Goal: Communication & Community: Answer question/provide support

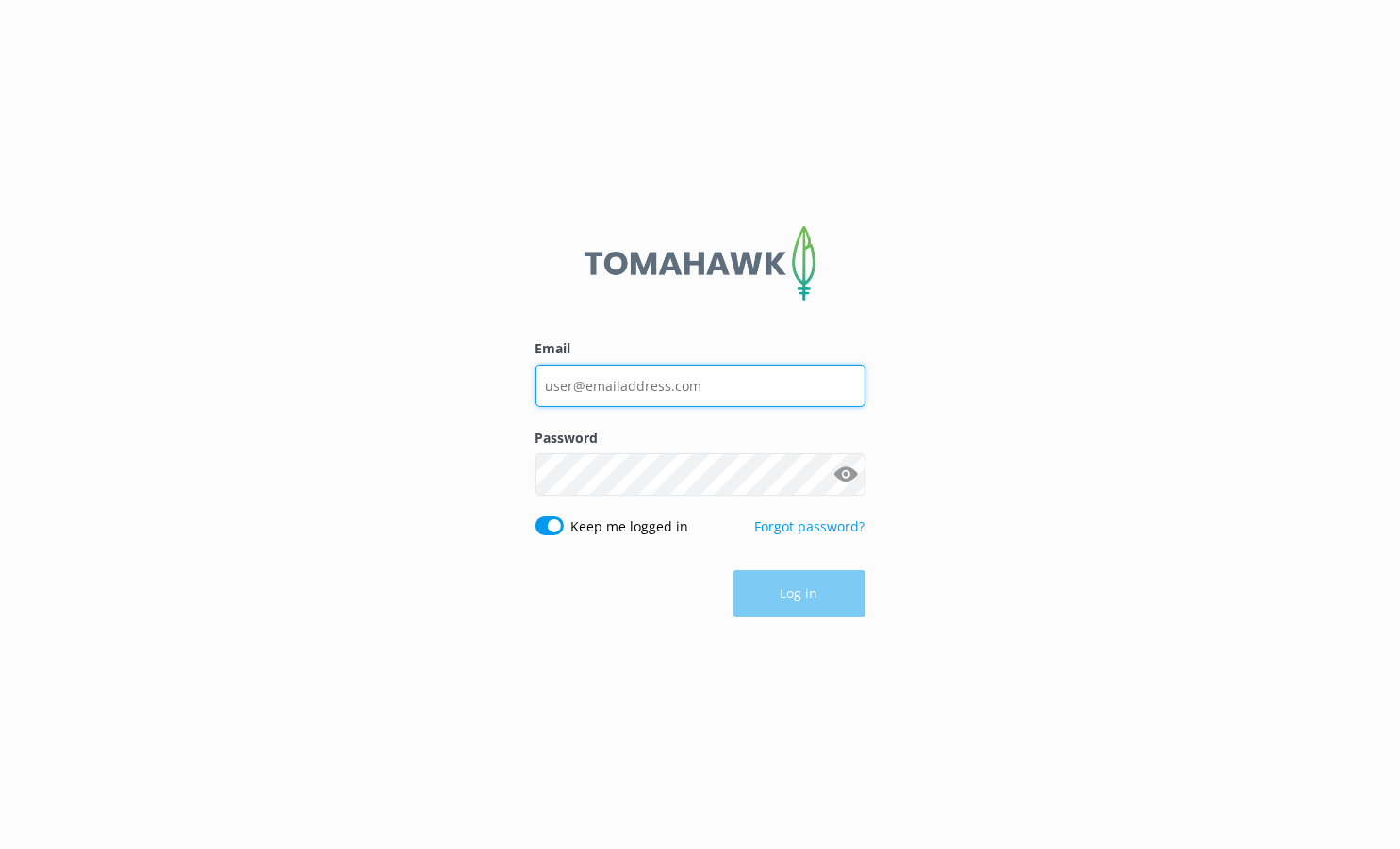
type input "[EMAIL_ADDRESS][DOMAIN_NAME]"
click at [783, 597] on div "Log in" at bounding box center [701, 594] width 330 height 47
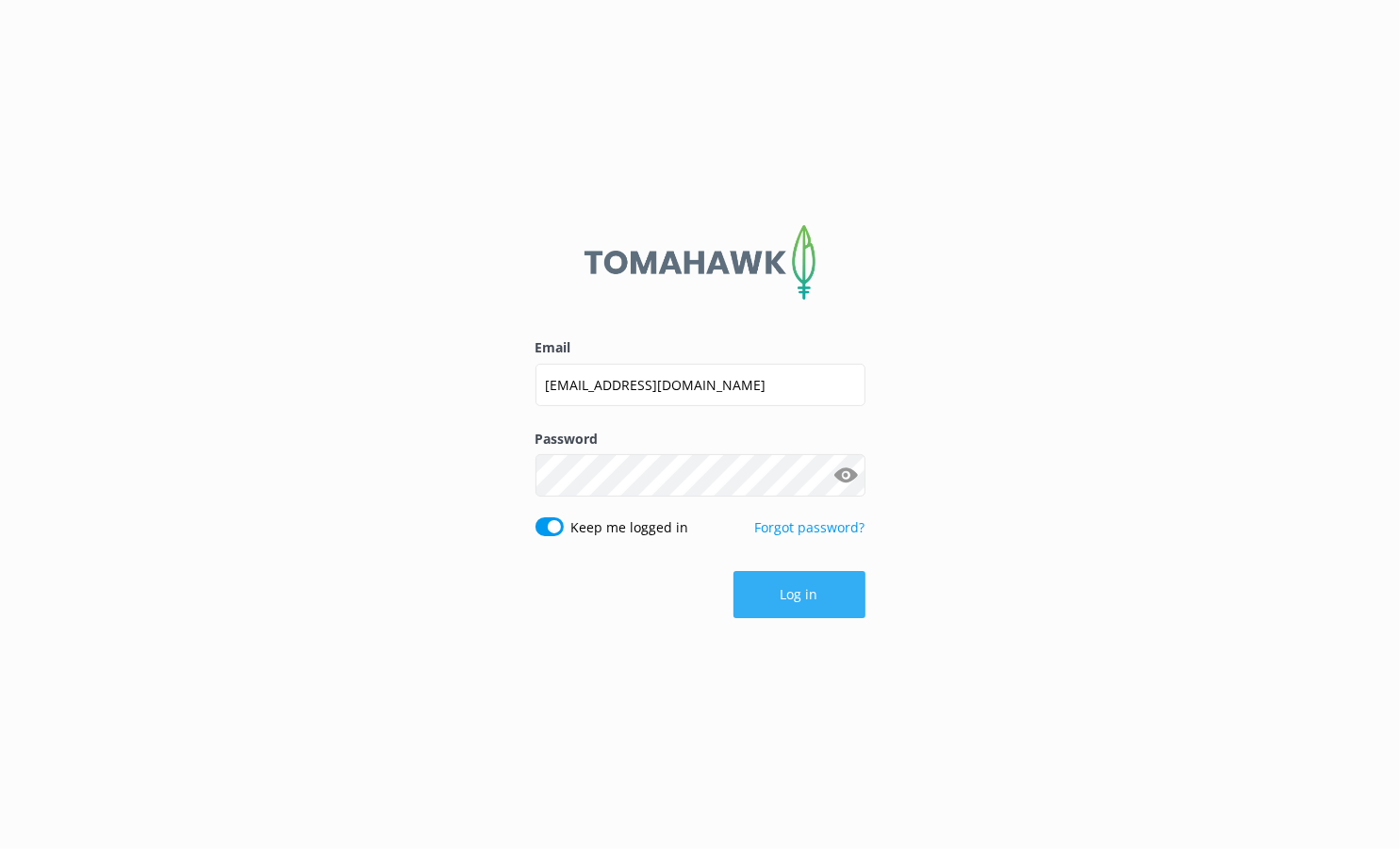
click at [796, 598] on button "Log in" at bounding box center [799, 595] width 132 height 47
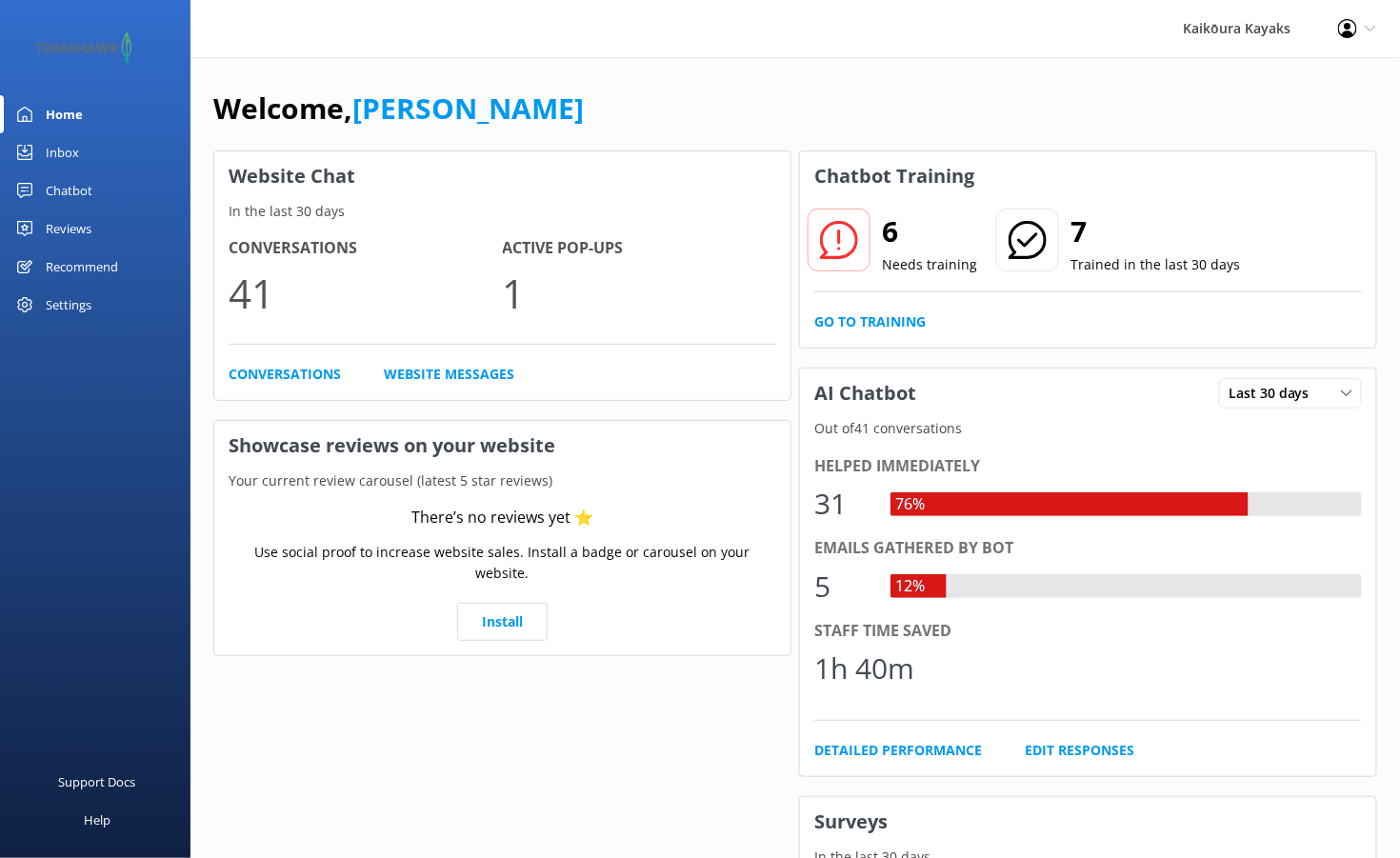
click at [68, 186] on div "Chatbot" at bounding box center [68, 190] width 47 height 38
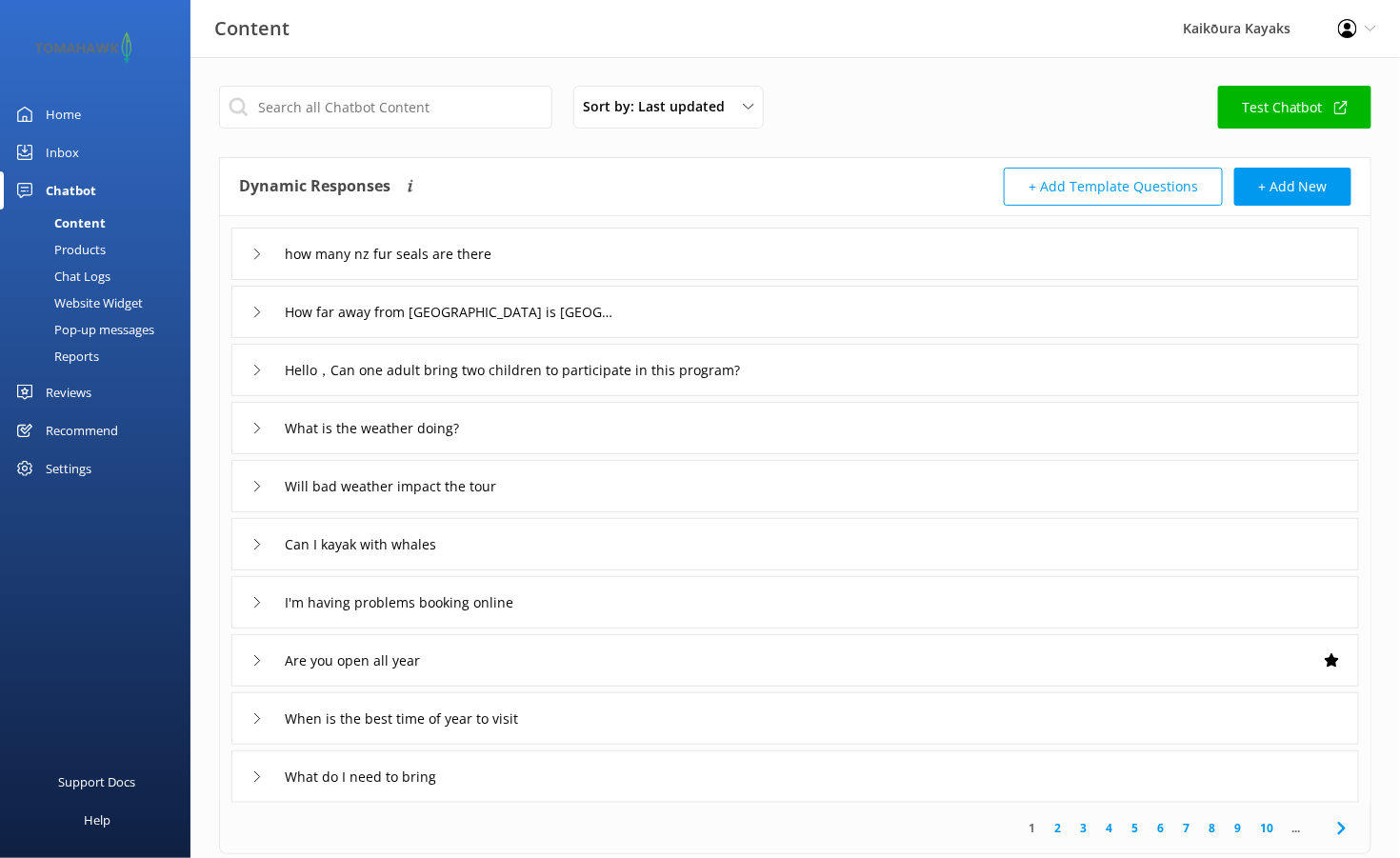
click at [62, 152] on div "Inbox" at bounding box center [62, 152] width 34 height 38
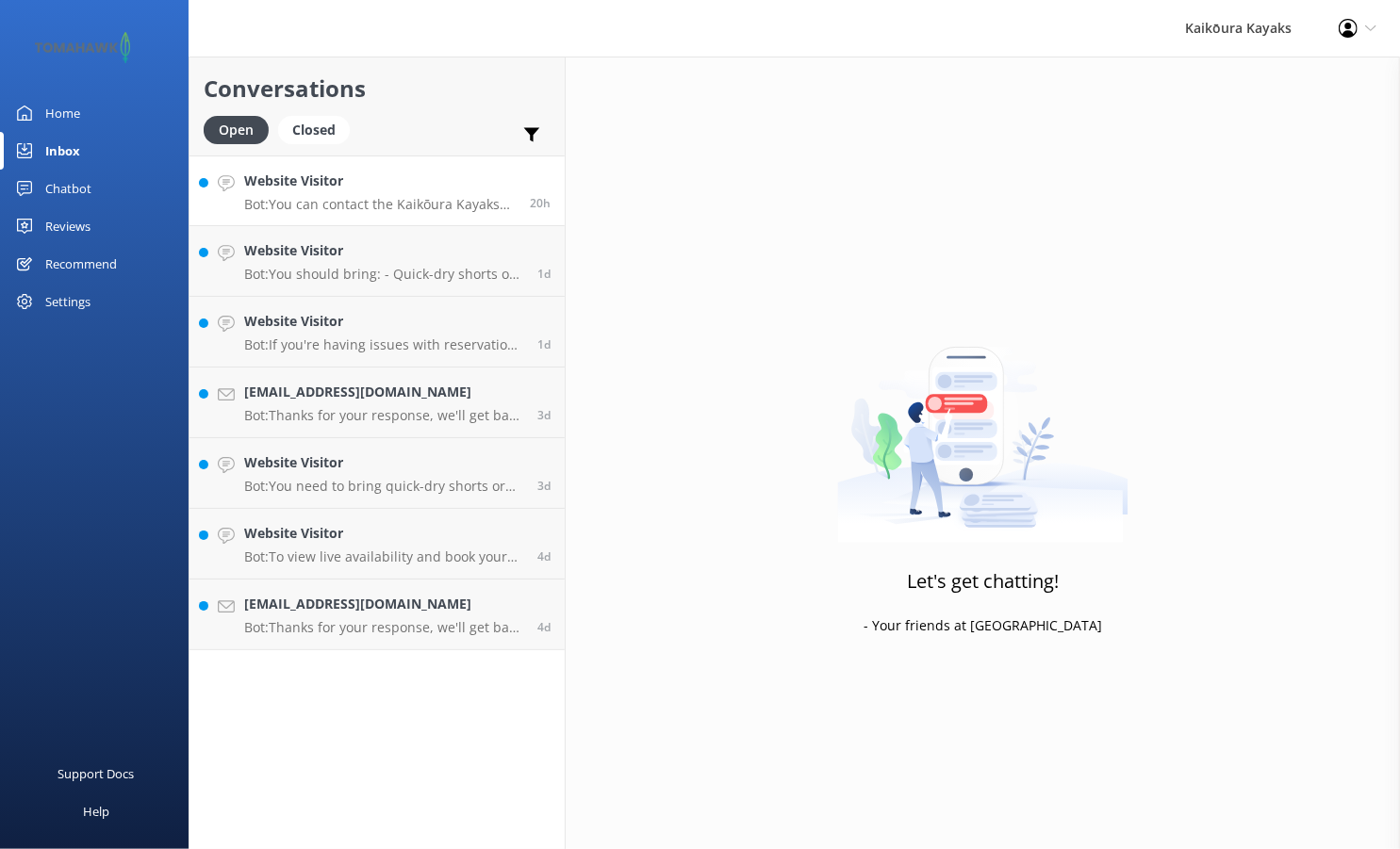
click at [385, 199] on p "Bot: You can contact the Kaikōura Kayaks team at [PHONE_NUMBER] or [PHONE_NUMBE…" at bounding box center [380, 204] width 272 height 17
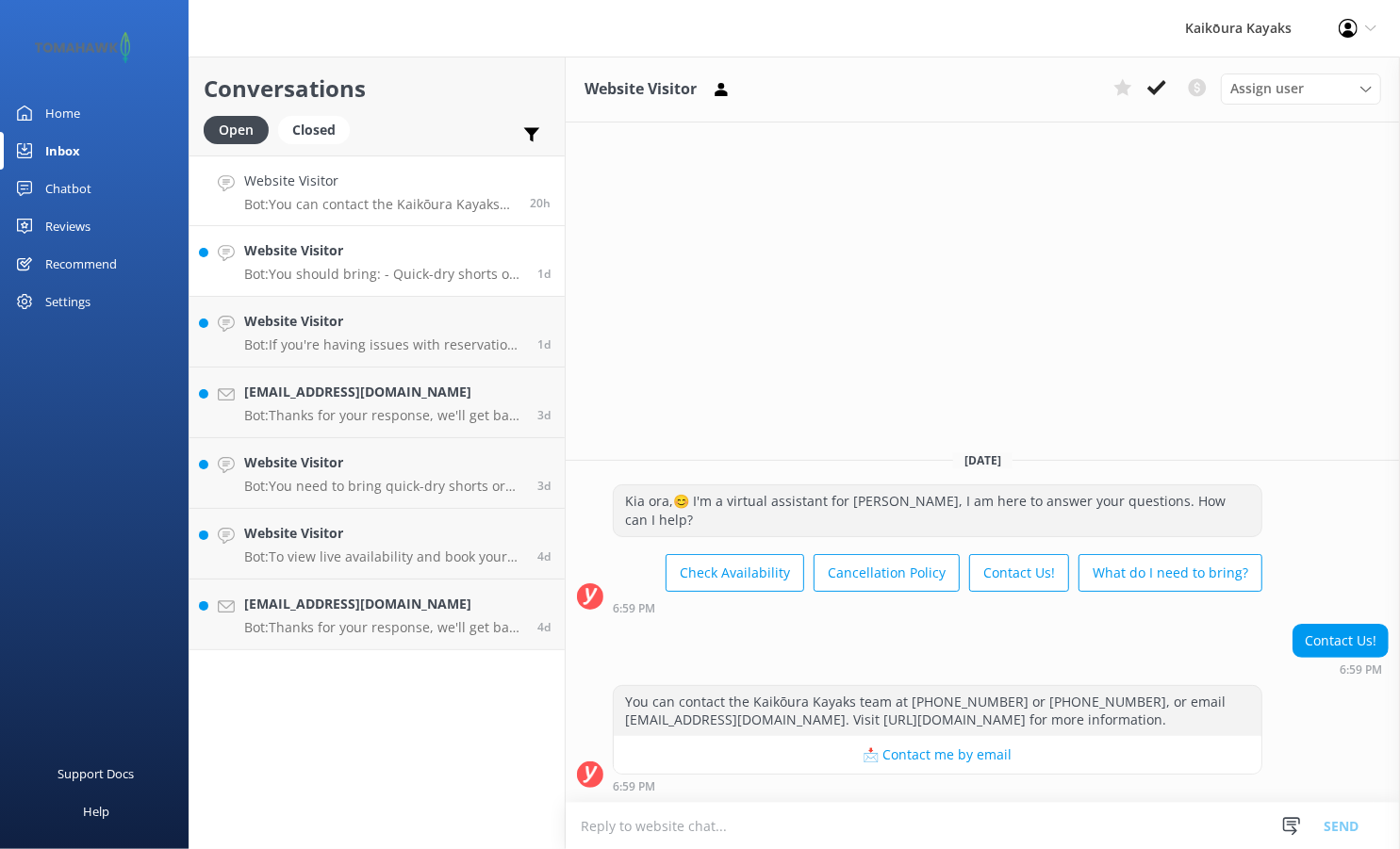
click at [448, 279] on p "Bot: You should bring: - Quick-dry shorts or light pants (no jeans) - A light q…" at bounding box center [384, 274] width 279 height 17
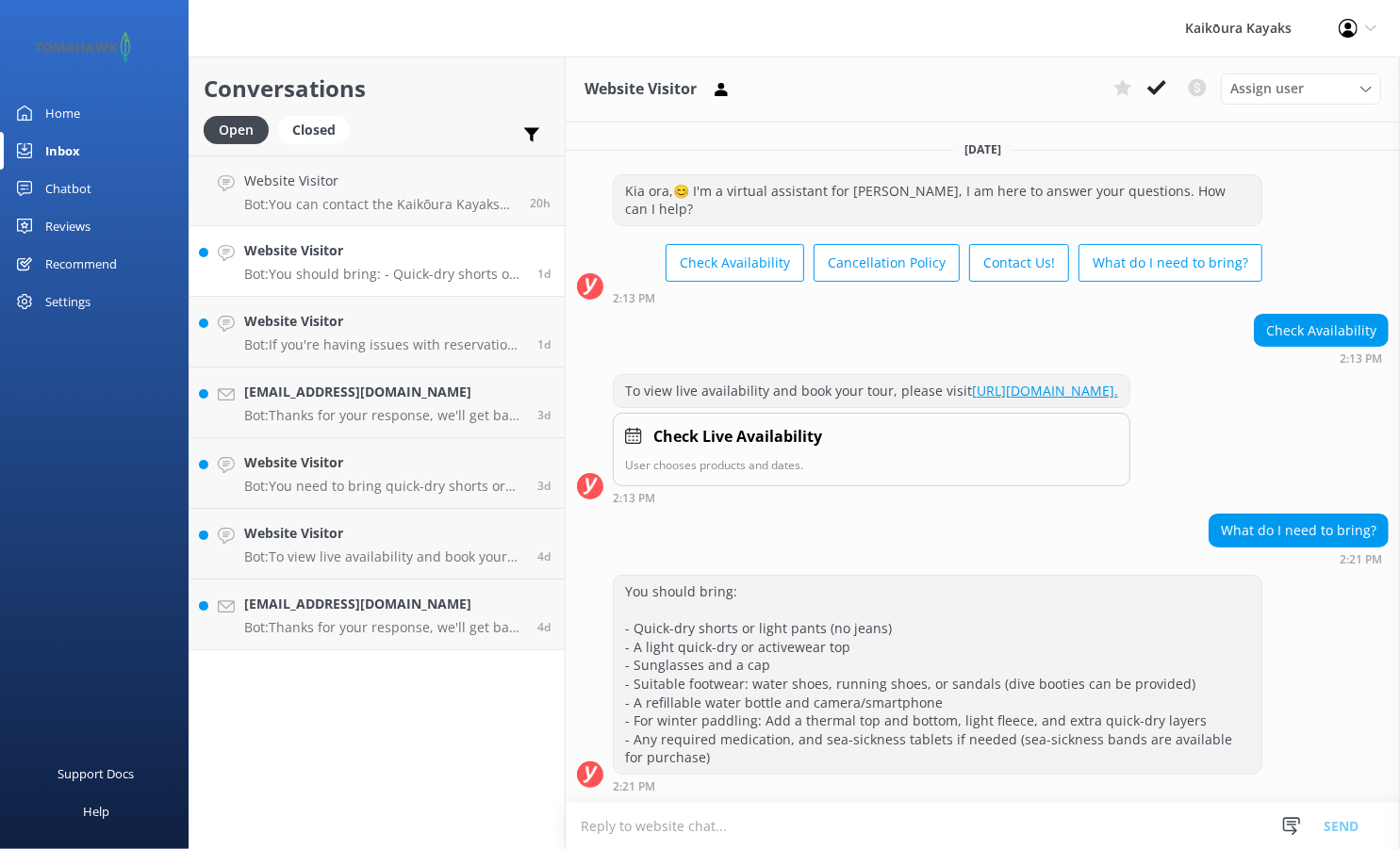
scroll to position [48, 0]
click at [415, 340] on p "Bot: If you're having issues with reservations or payments, please contact the …" at bounding box center [384, 345] width 279 height 17
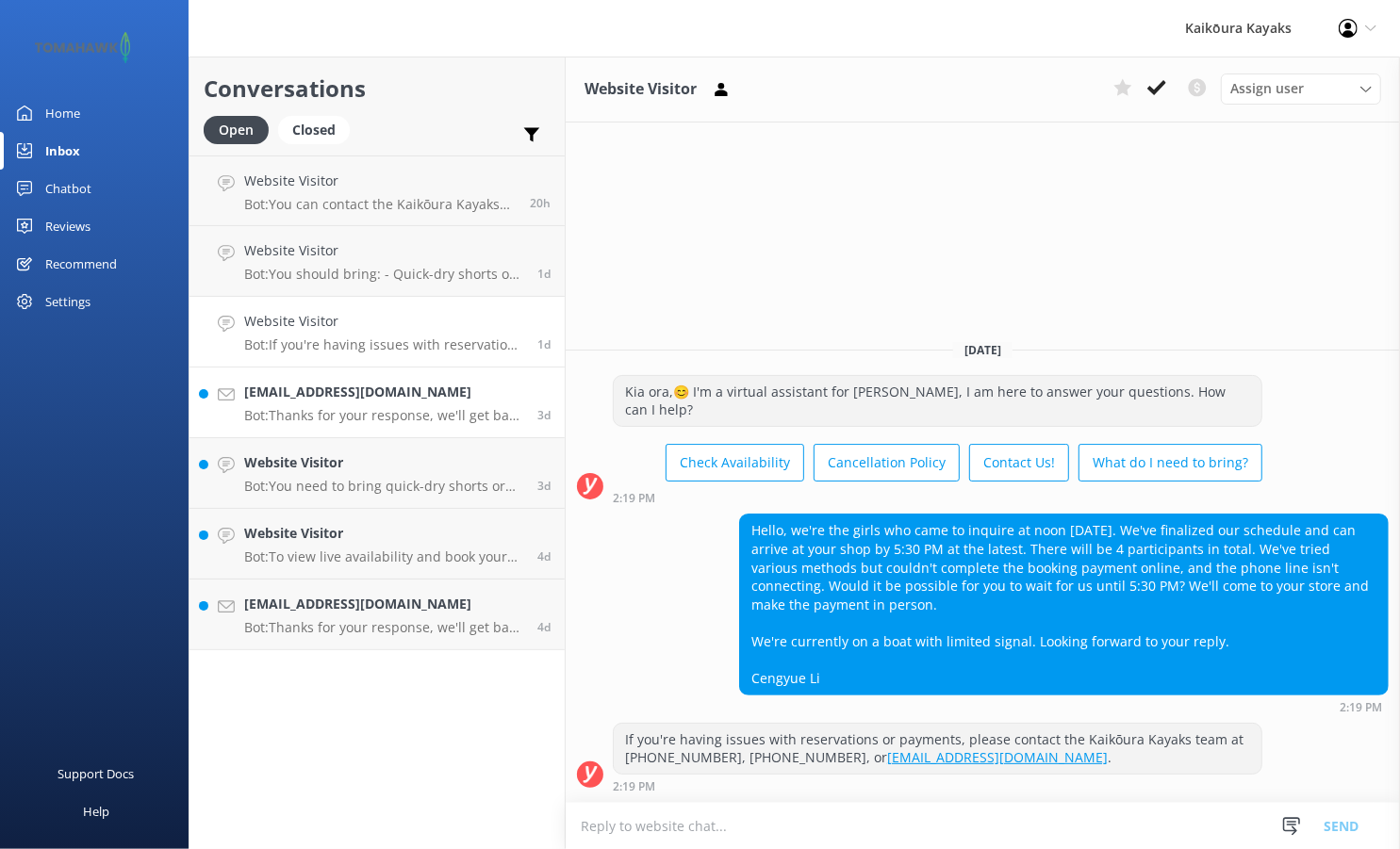
click at [463, 402] on div "[EMAIL_ADDRESS][DOMAIN_NAME] Bot: Thanks for your response, we'll get back to y…" at bounding box center [384, 402] width 279 height 41
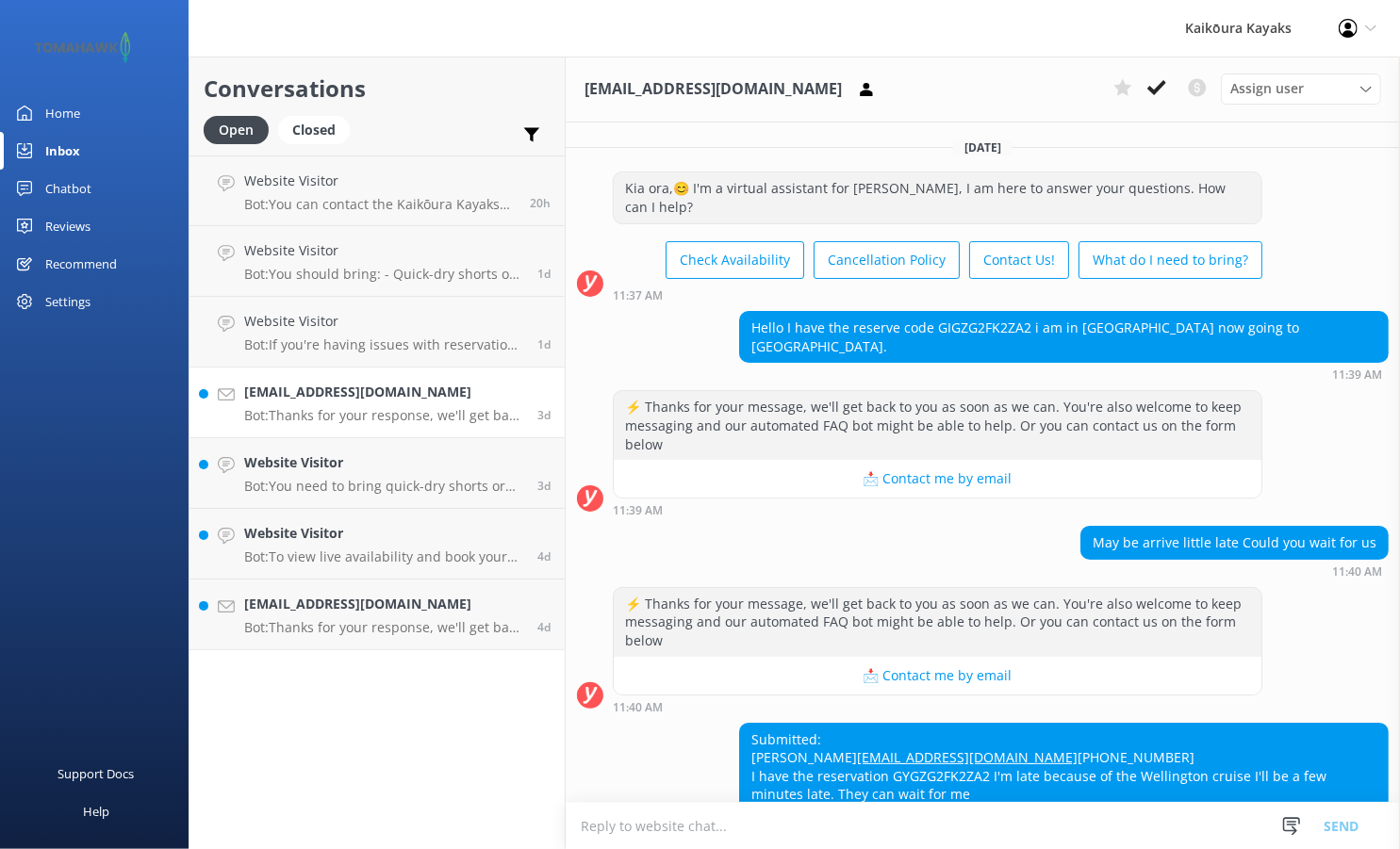
scroll to position [111, 0]
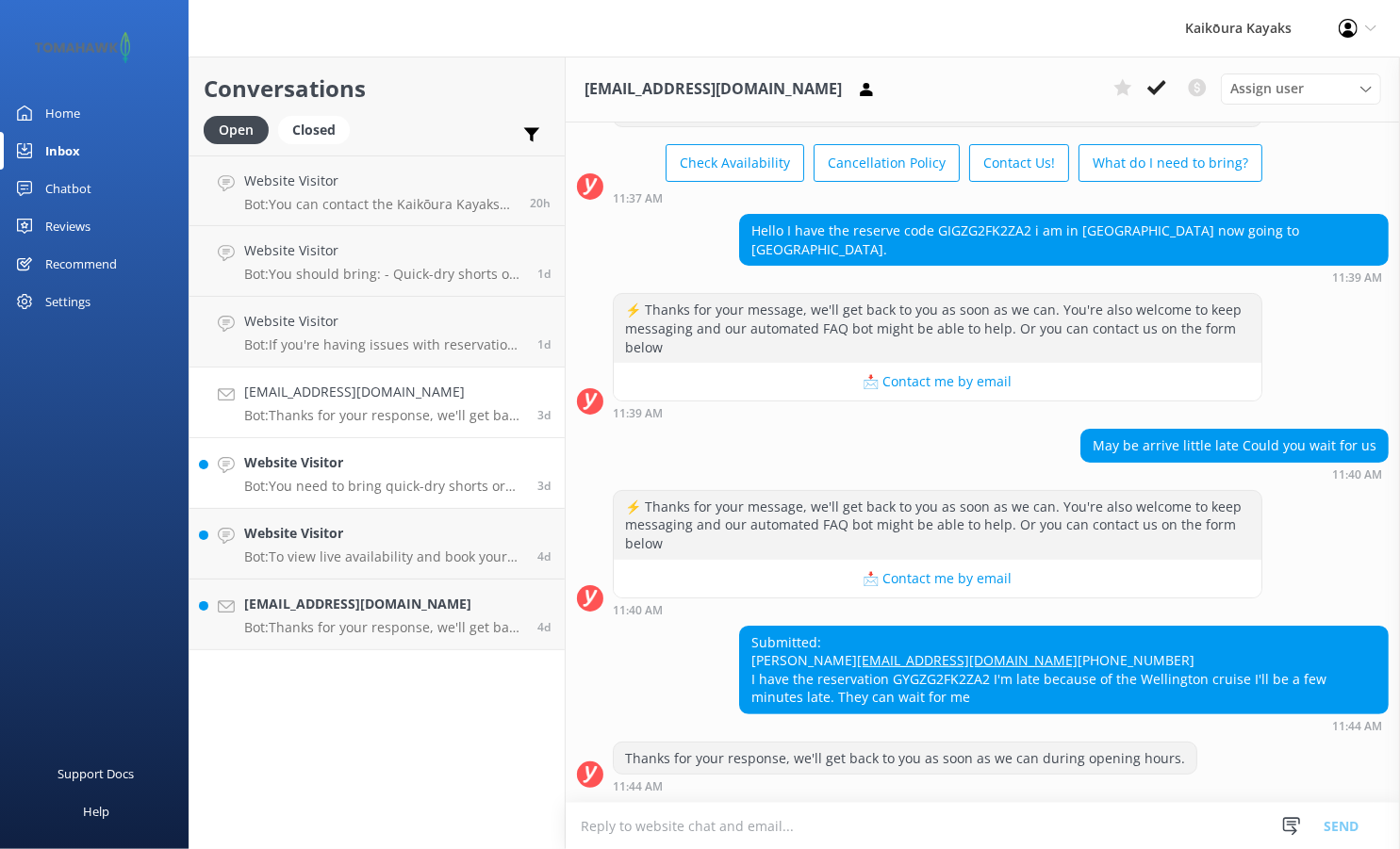
click at [422, 469] on h4 "Website Visitor" at bounding box center [384, 462] width 279 height 21
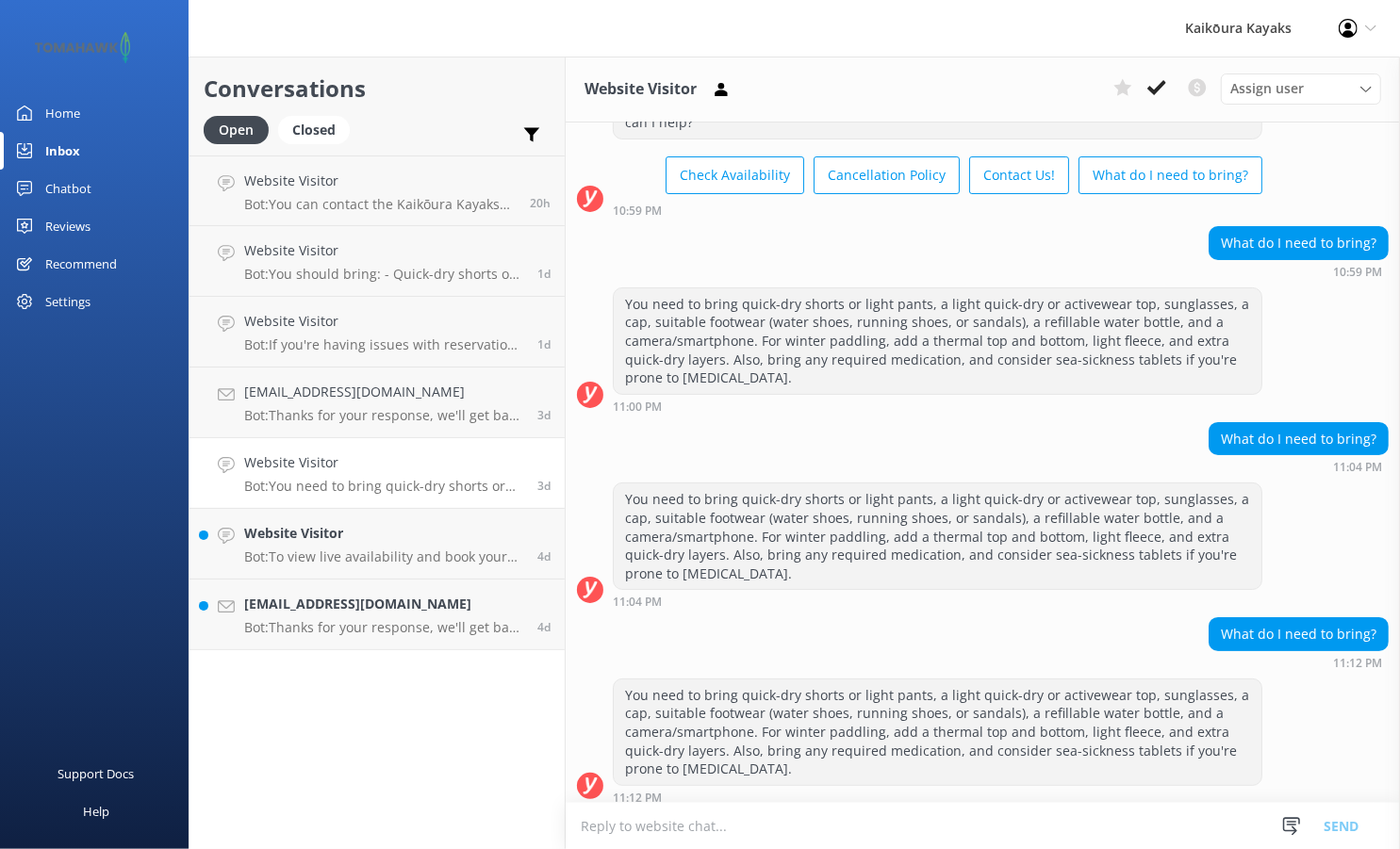
scroll to position [90, 0]
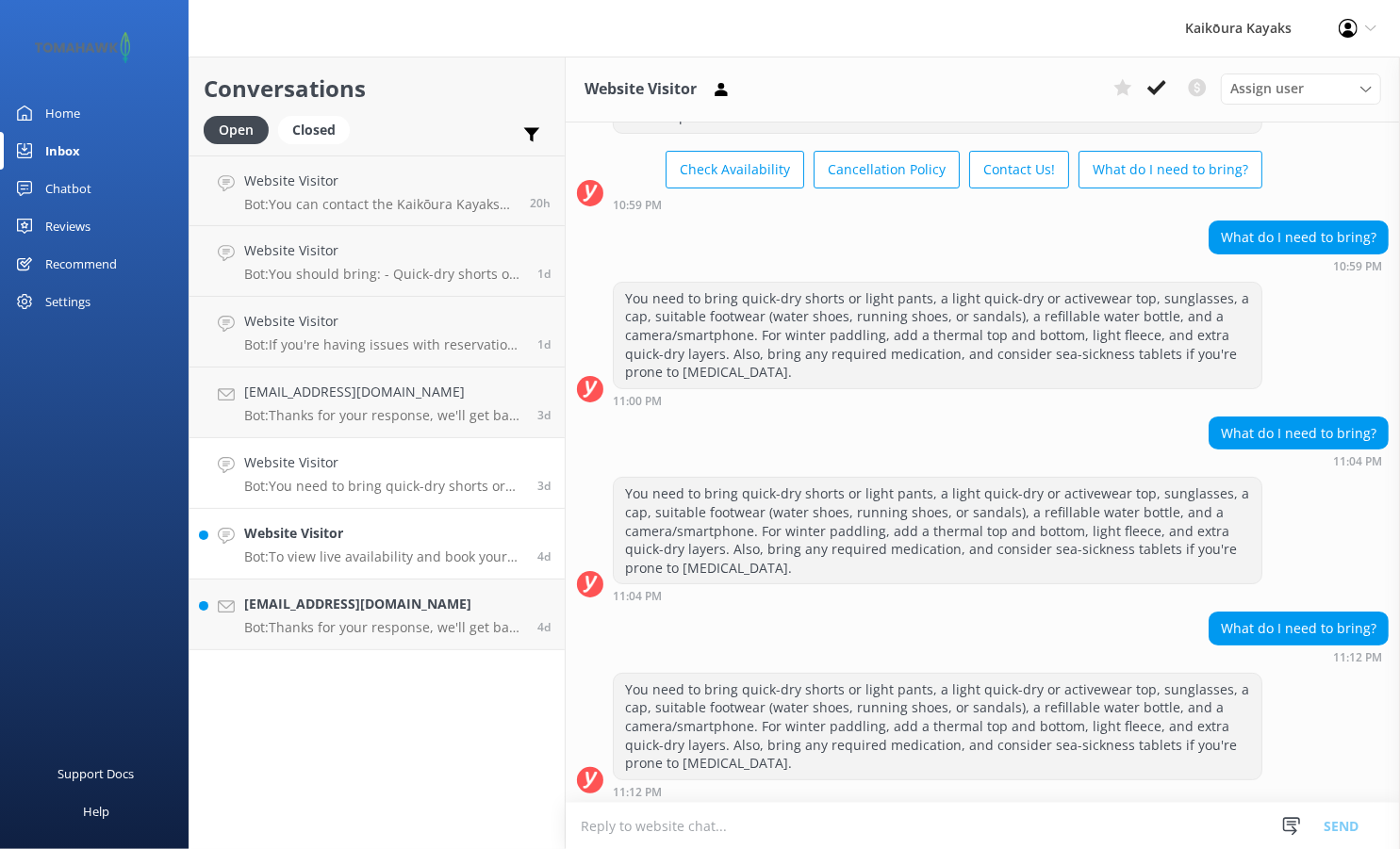
click at [423, 548] on div "Website Visitor Bot: To view live availability and book your tour, please visit…" at bounding box center [384, 544] width 279 height 41
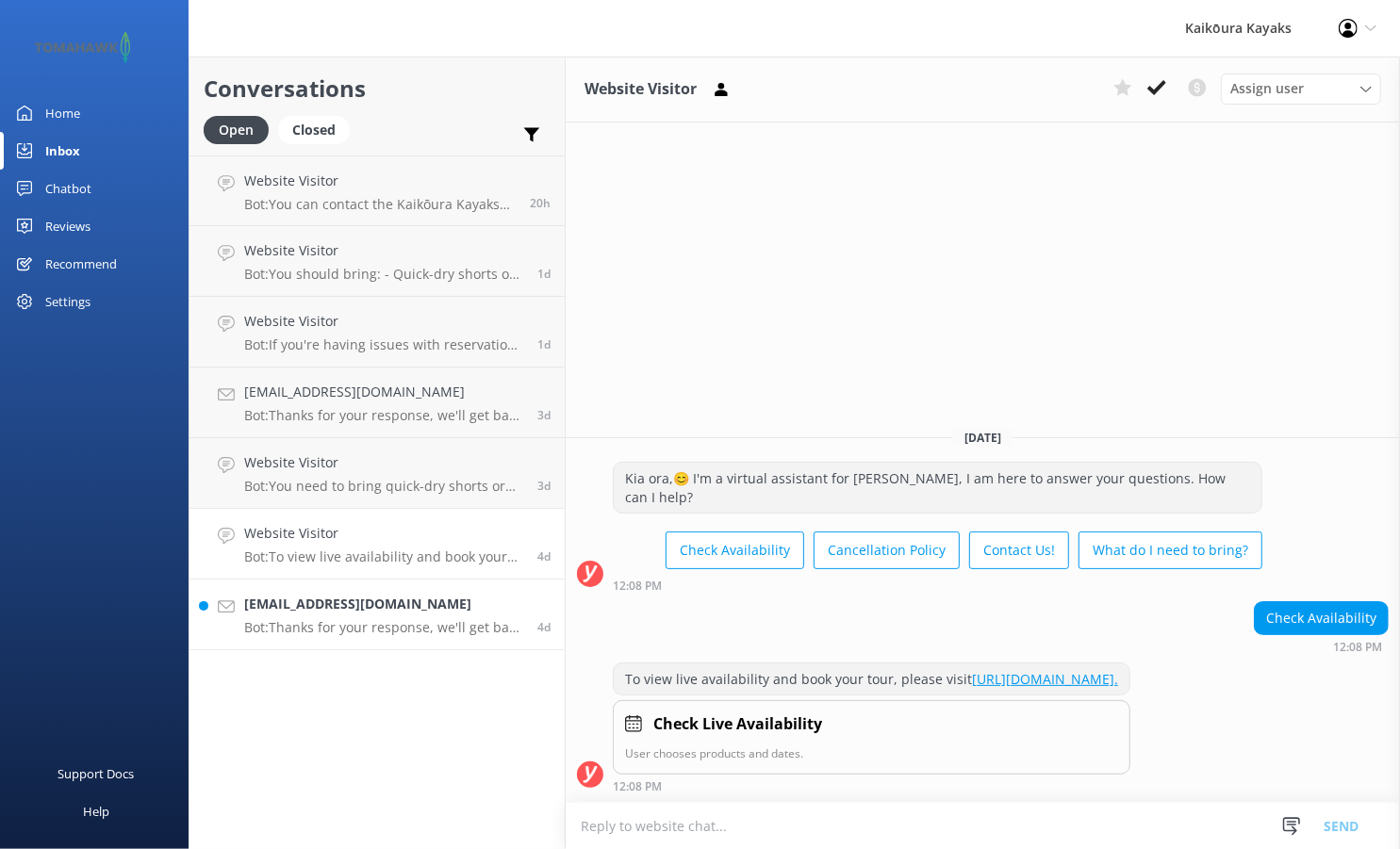
click at [452, 620] on p "Bot: Thanks for your response, we'll get back to you as soon as we can during o…" at bounding box center [384, 627] width 279 height 17
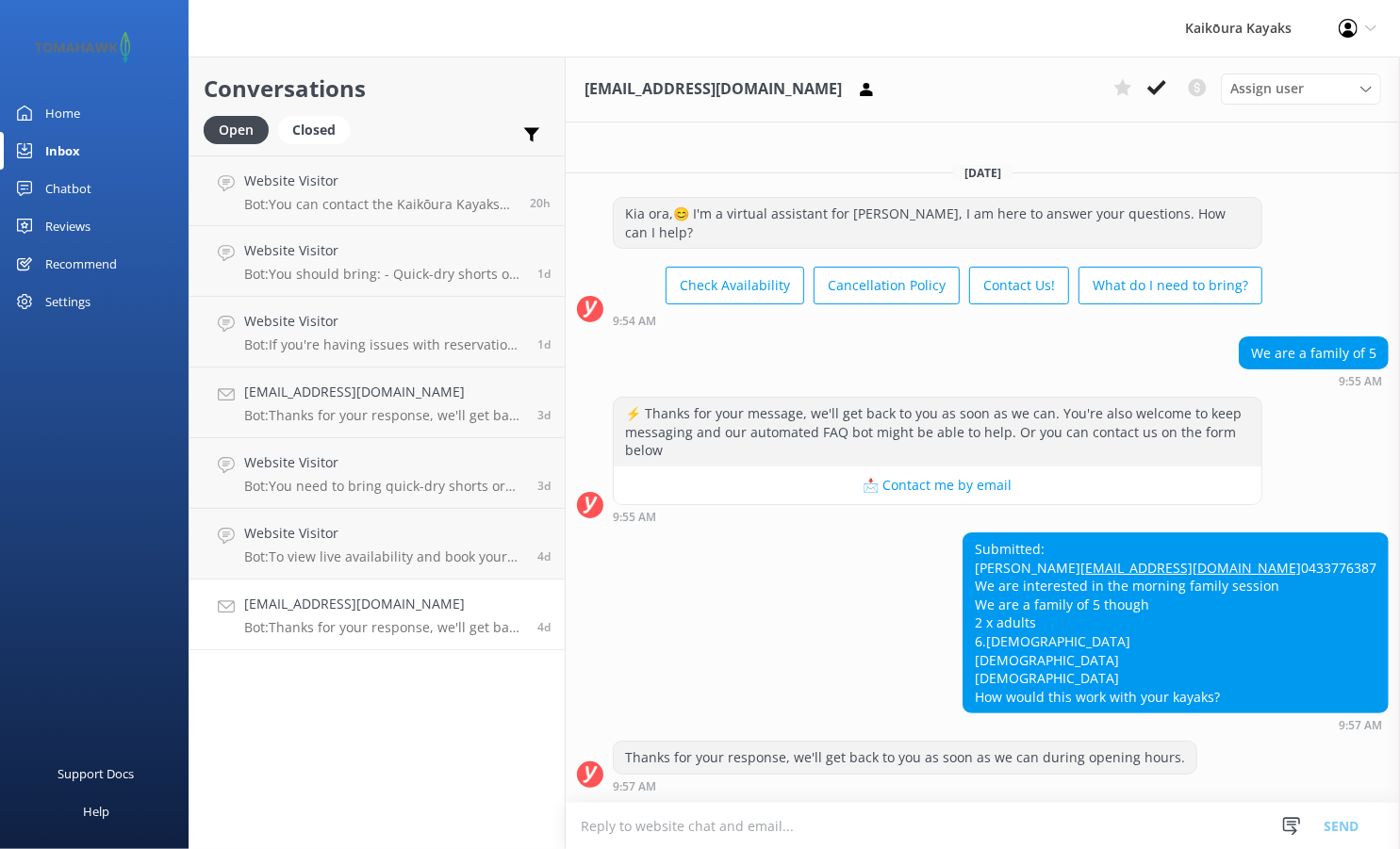
scroll to position [9, 0]
click at [424, 630] on p "Bot: Thanks for your response, we'll get back to you as soon as we can during o…" at bounding box center [384, 627] width 279 height 17
click at [59, 157] on div "Inbox" at bounding box center [63, 150] width 35 height 37
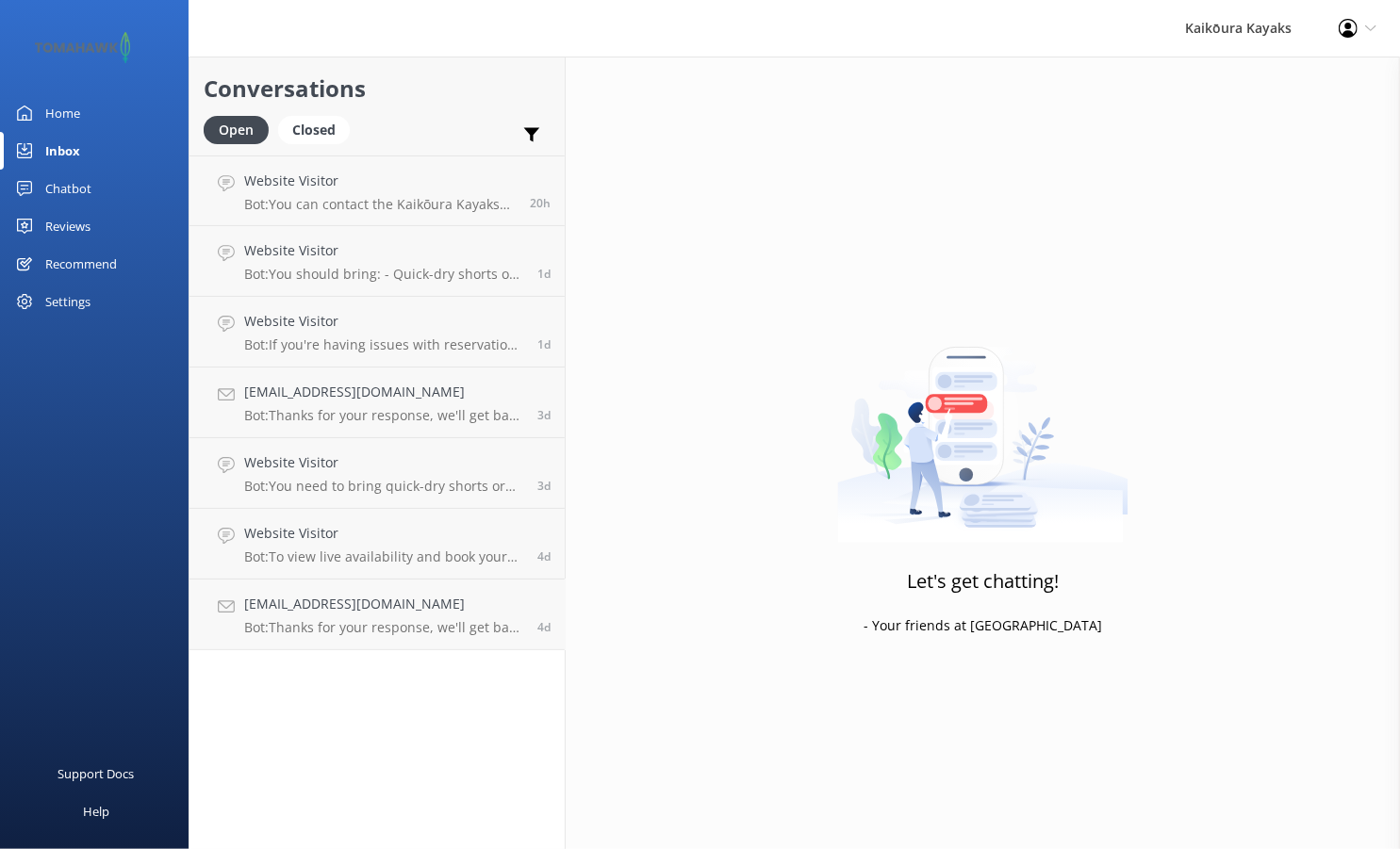
click at [60, 198] on div "Chatbot" at bounding box center [68, 188] width 46 height 37
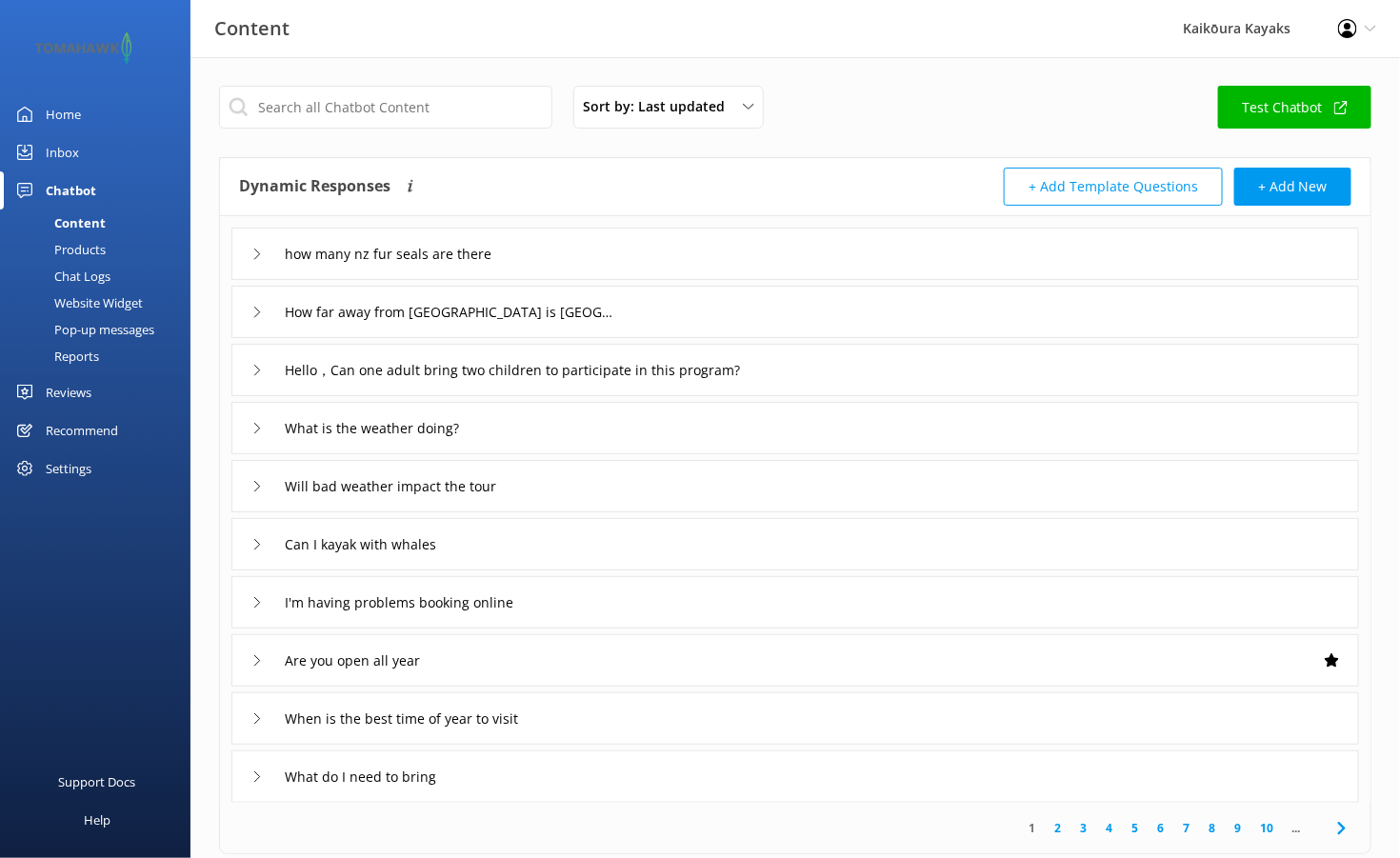
click at [61, 219] on div "Content" at bounding box center [58, 222] width 94 height 27
click at [69, 187] on div "Chatbot" at bounding box center [70, 190] width 51 height 38
click at [63, 152] on div "Inbox" at bounding box center [62, 152] width 34 height 38
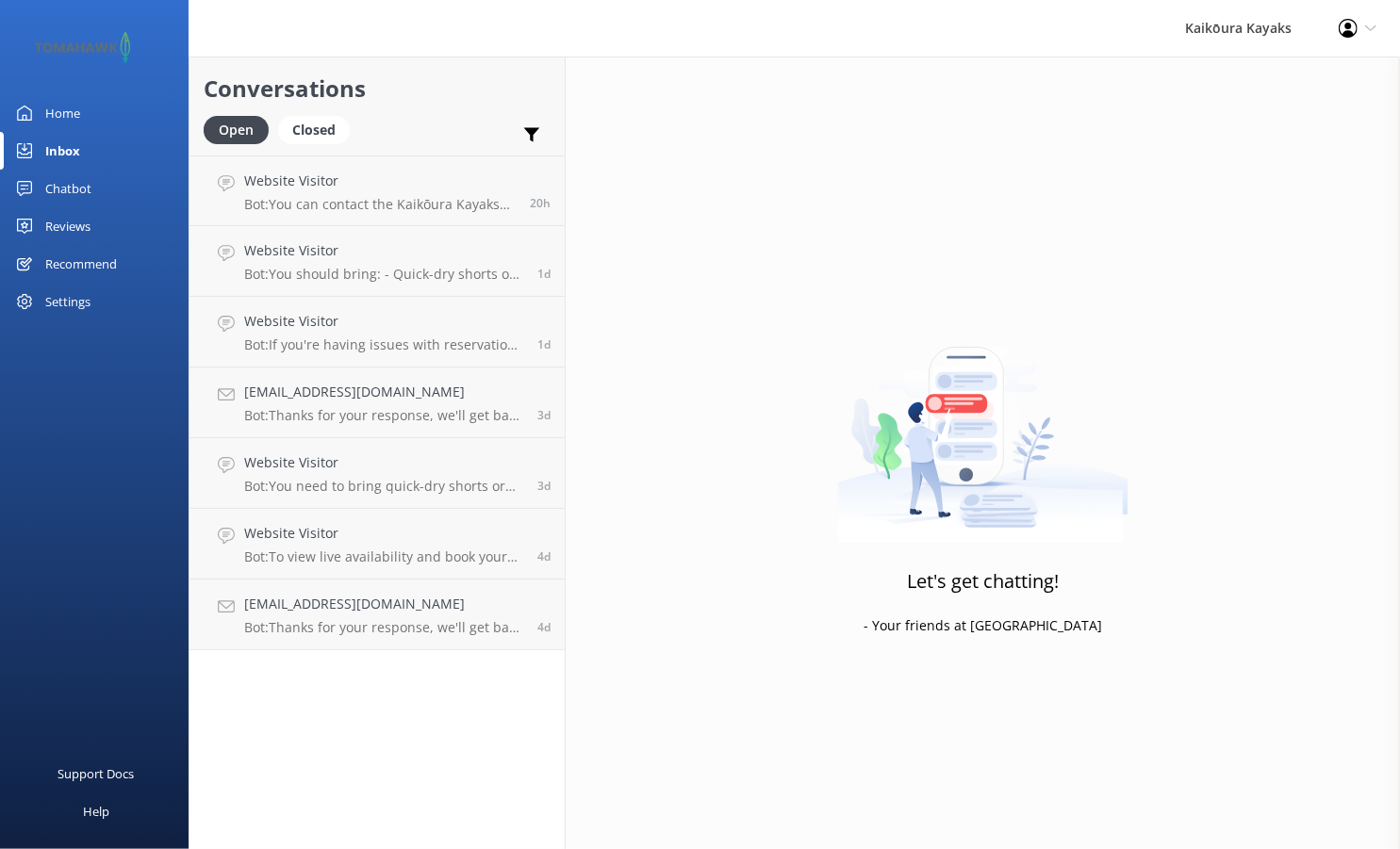
click at [60, 116] on div "Home" at bounding box center [63, 113] width 35 height 37
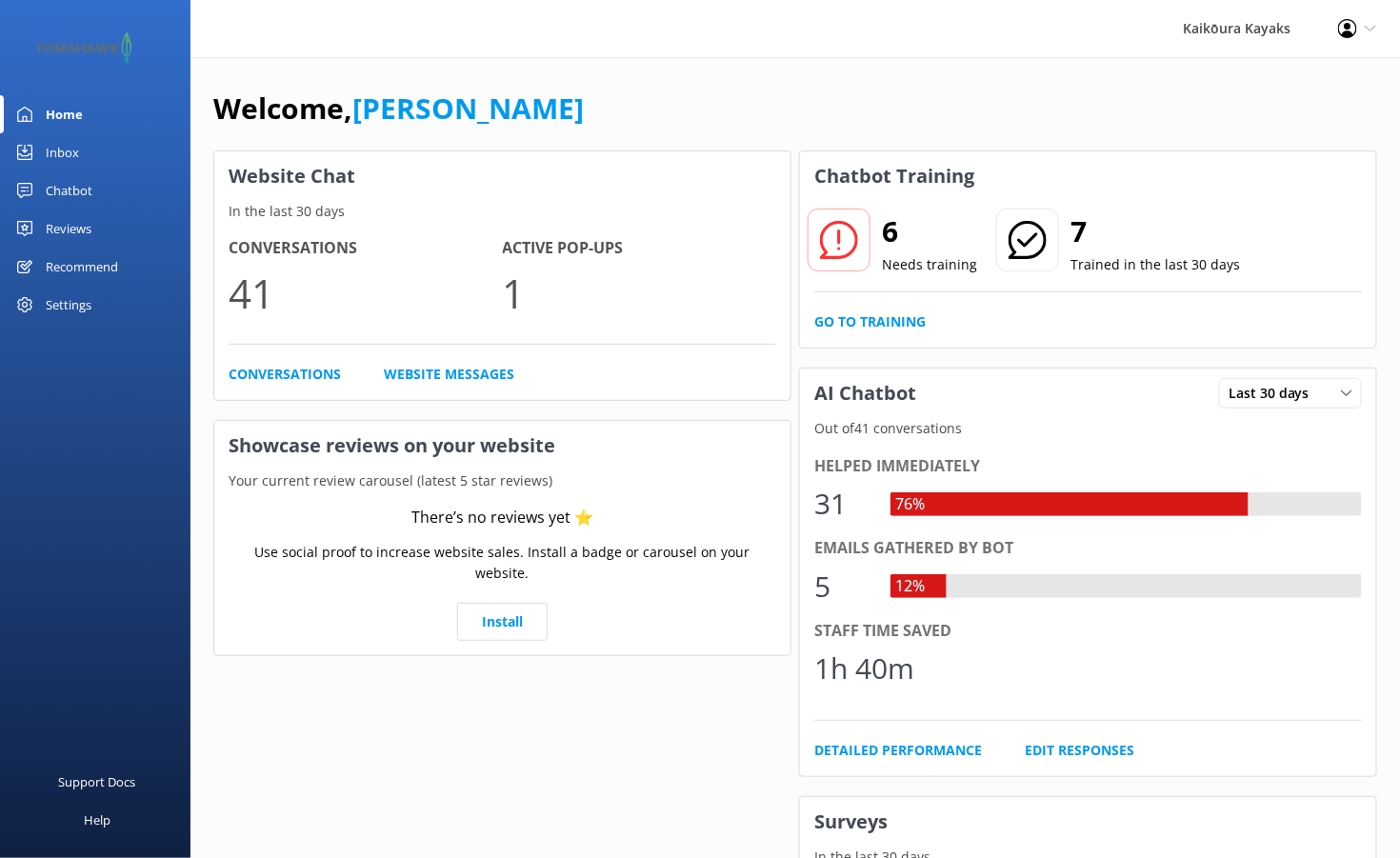
click at [851, 238] on icon at bounding box center [839, 240] width 38 height 38
click at [877, 318] on link "Go to Training" at bounding box center [870, 321] width 111 height 21
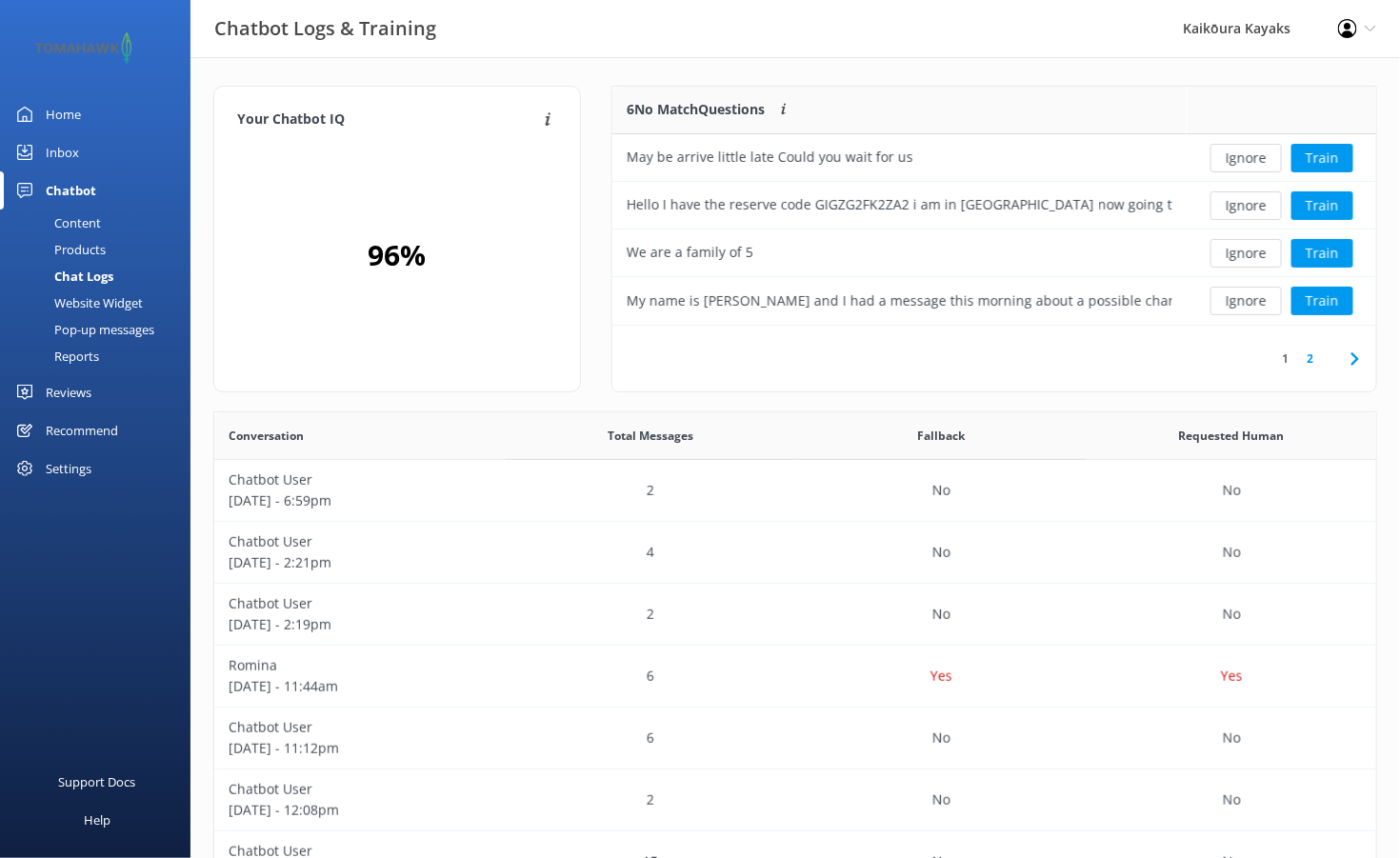
scroll to position [224, 750]
click at [1241, 158] on button "Ignore" at bounding box center [1246, 158] width 71 height 29
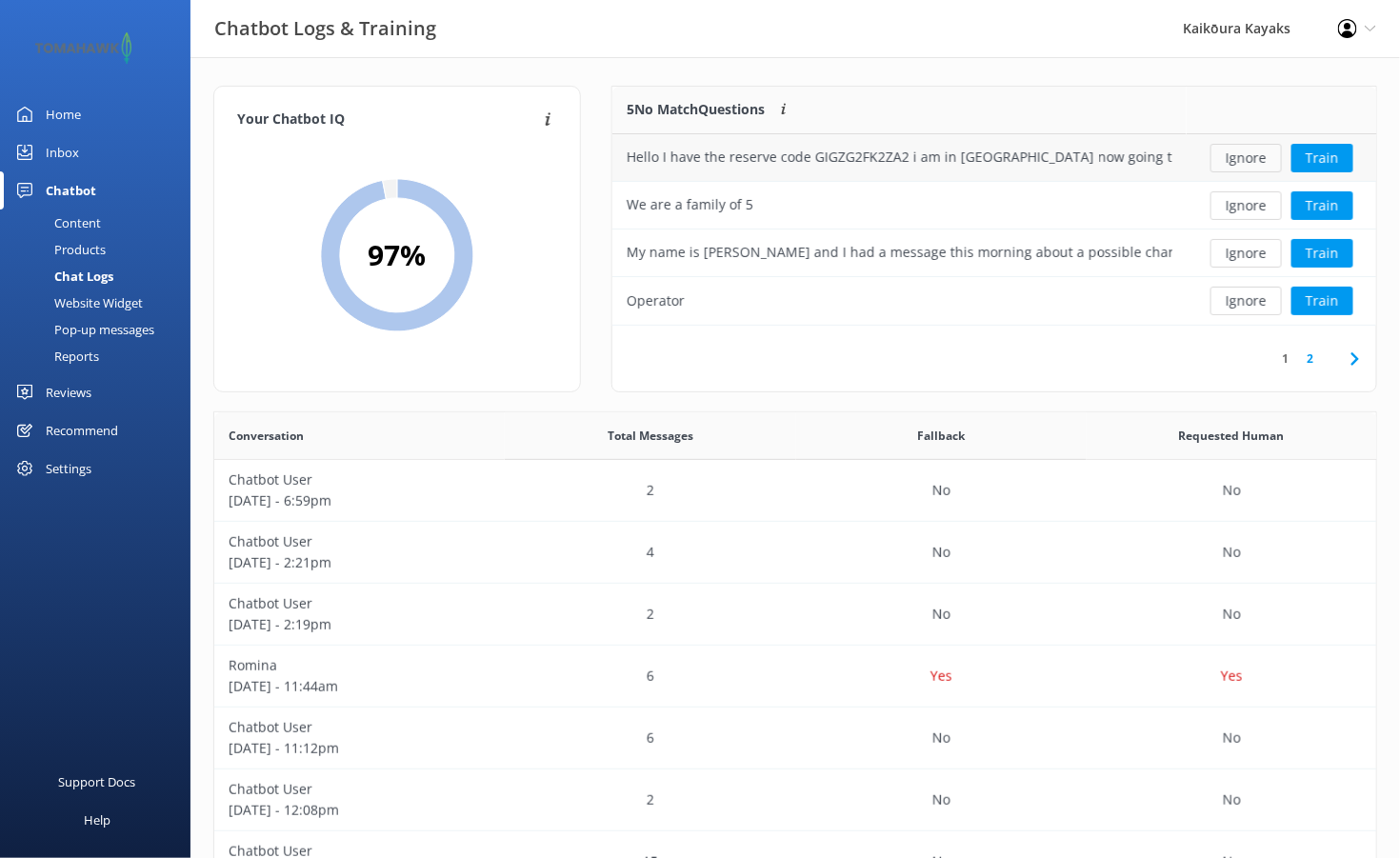
click at [1250, 160] on button "Ignore" at bounding box center [1246, 158] width 71 height 29
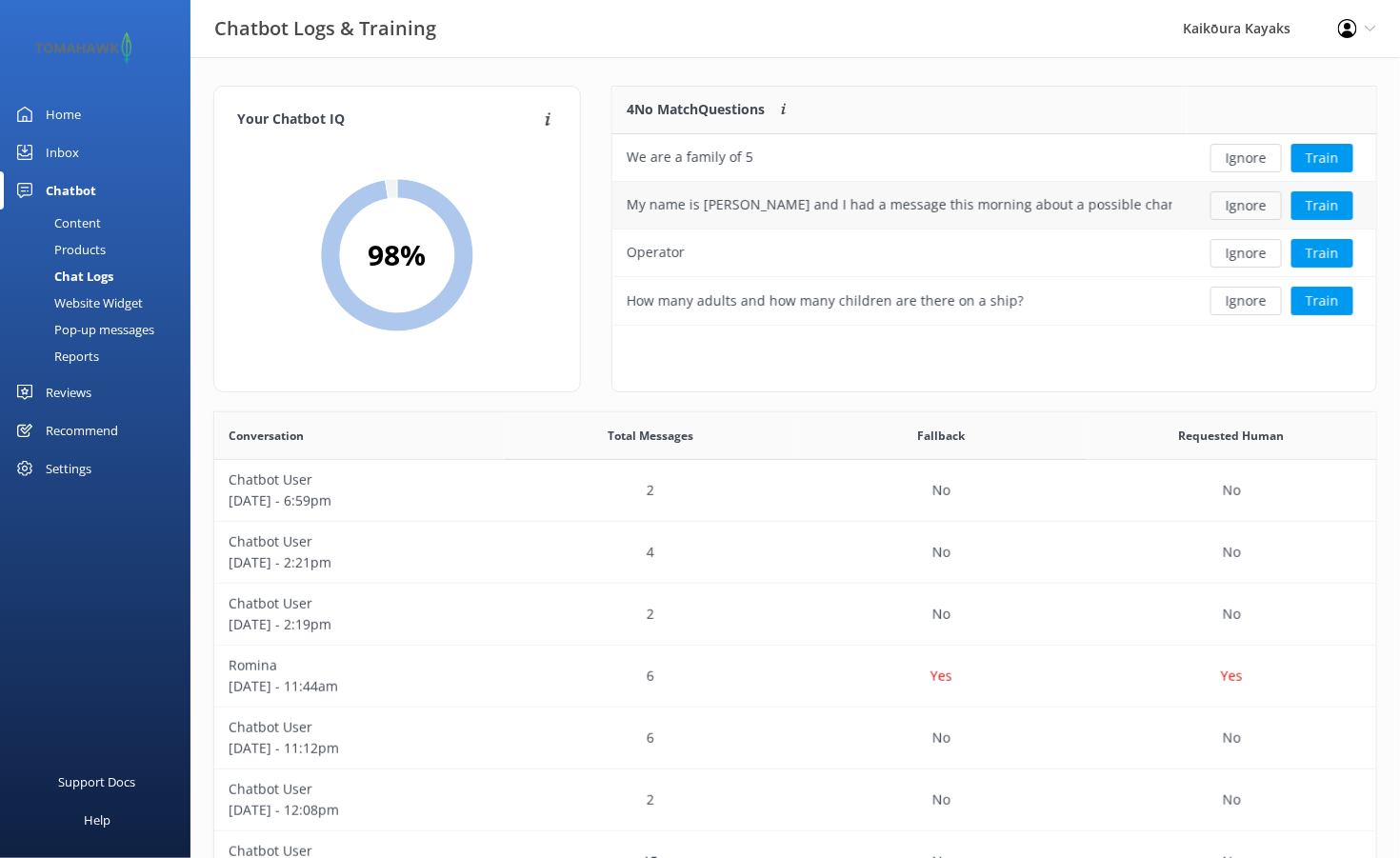
click at [1234, 204] on button "Ignore" at bounding box center [1246, 205] width 71 height 29
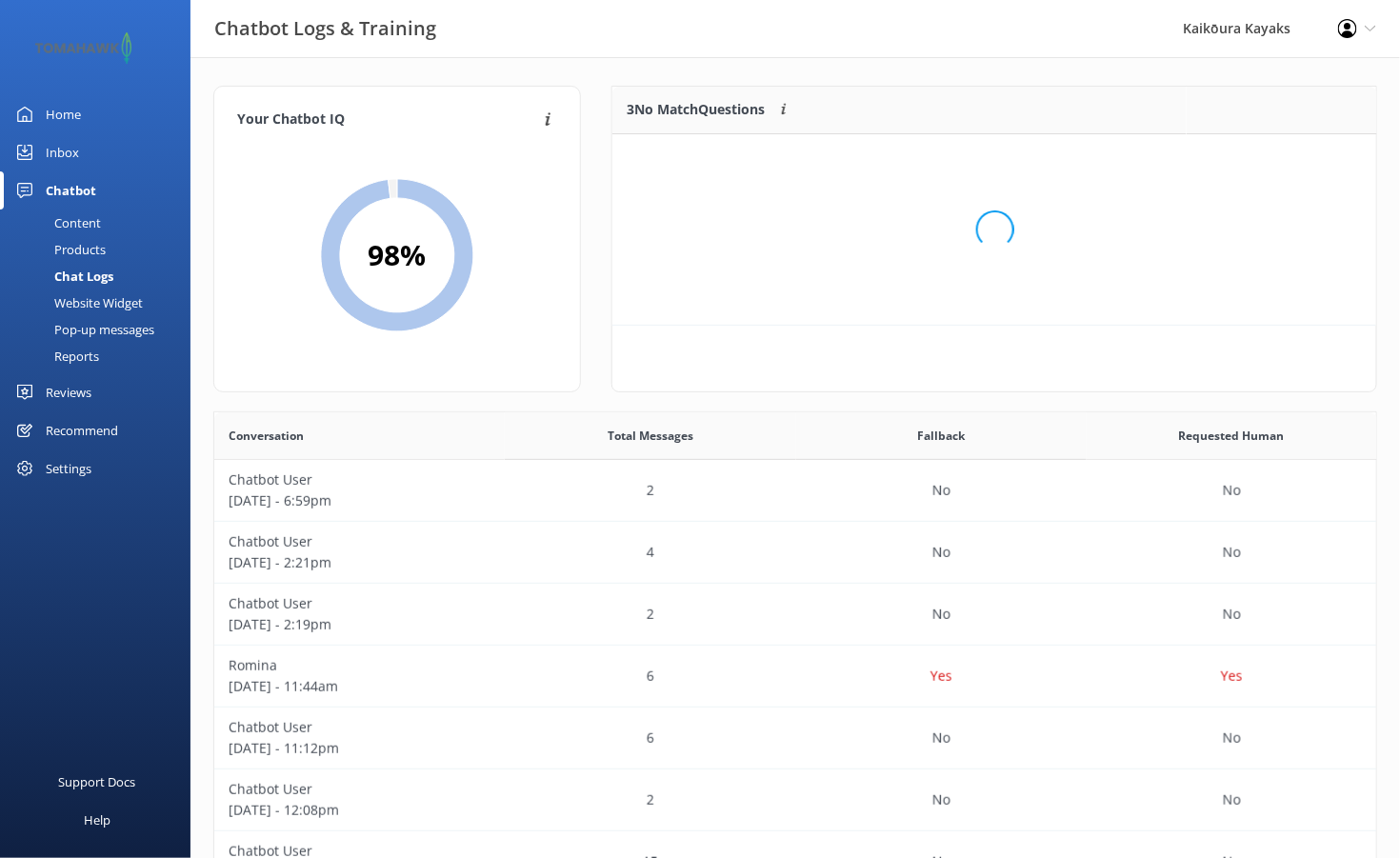
scroll to position [15, 14]
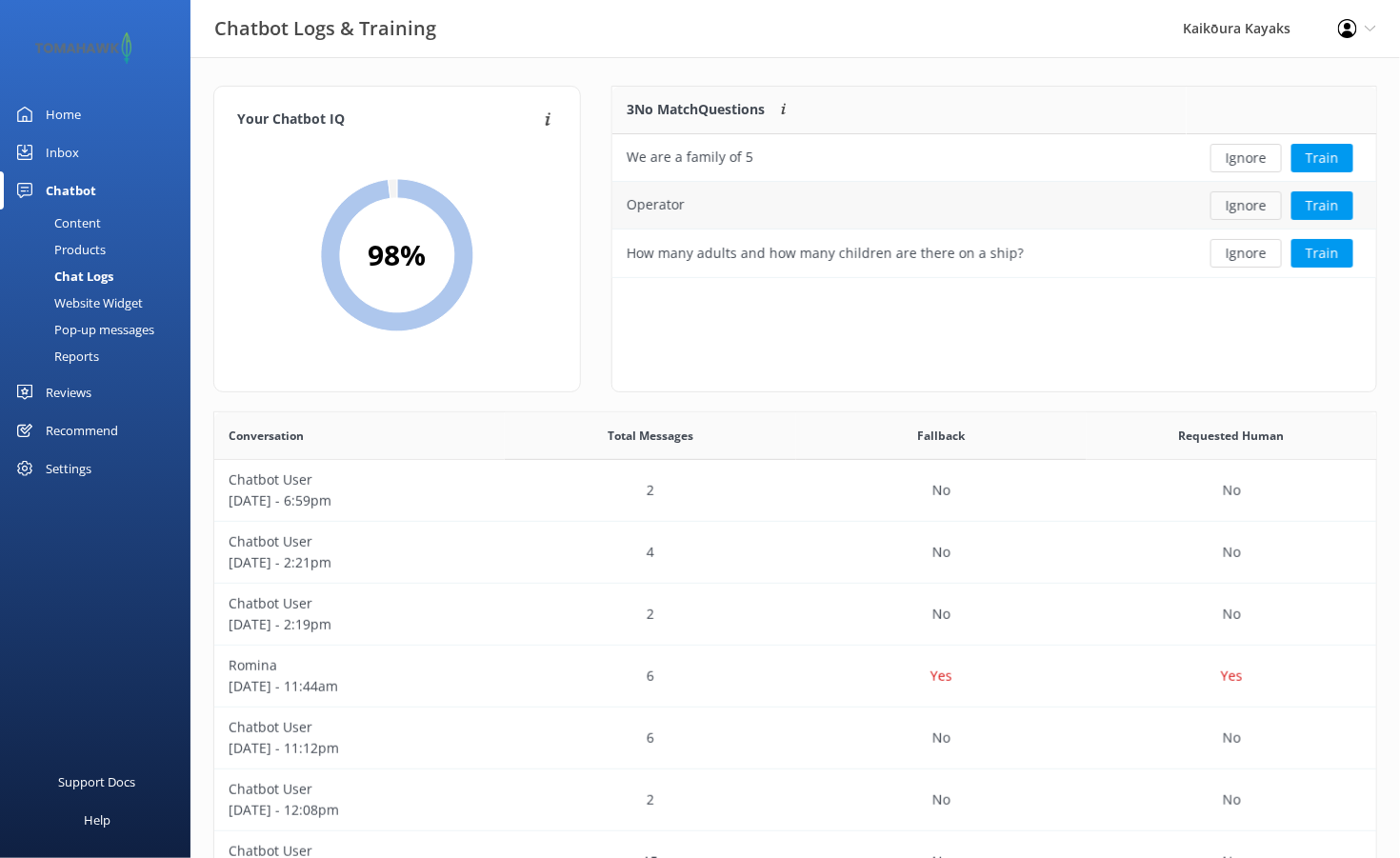
click at [1250, 209] on button "Ignore" at bounding box center [1246, 205] width 71 height 29
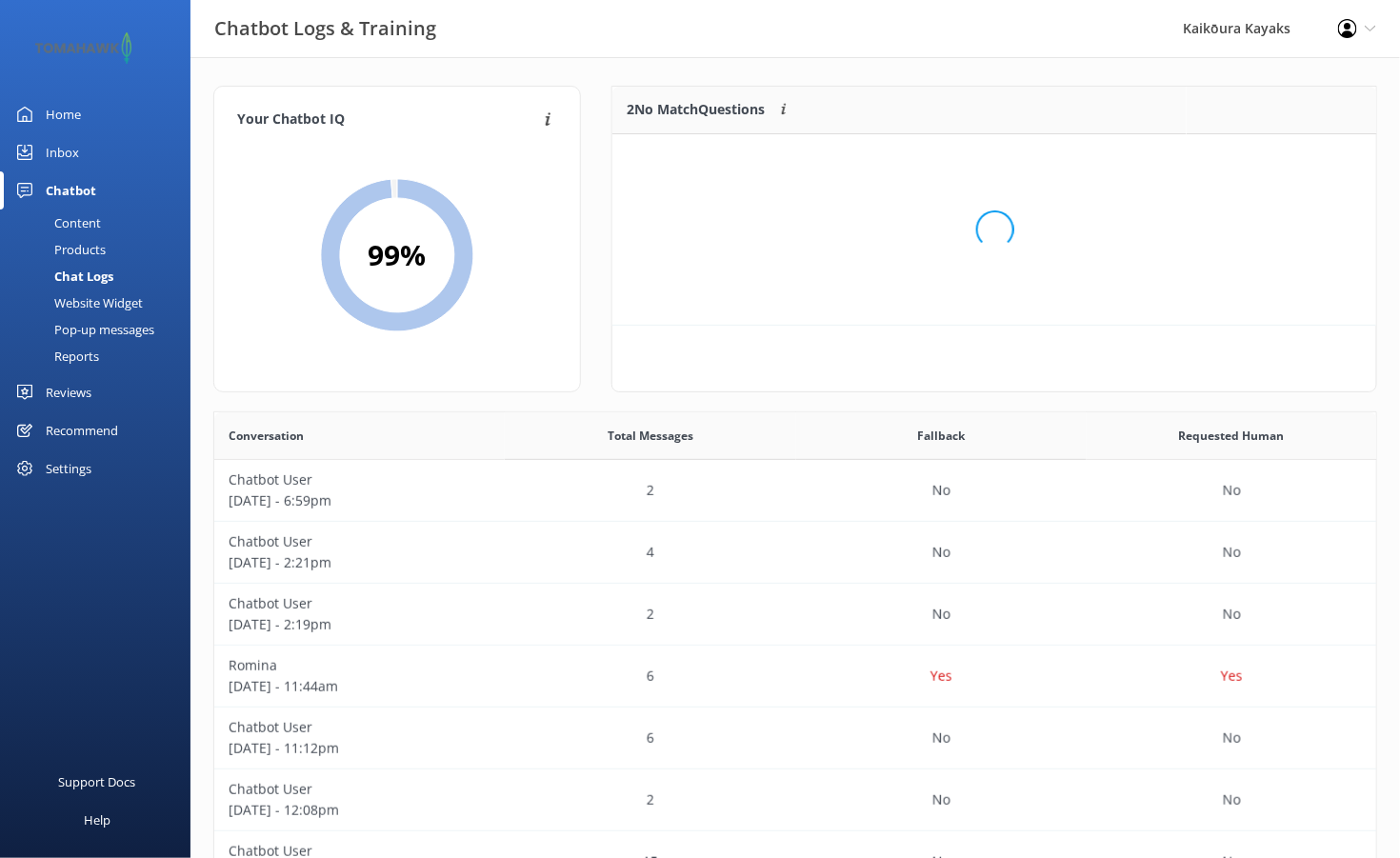
scroll to position [129, 750]
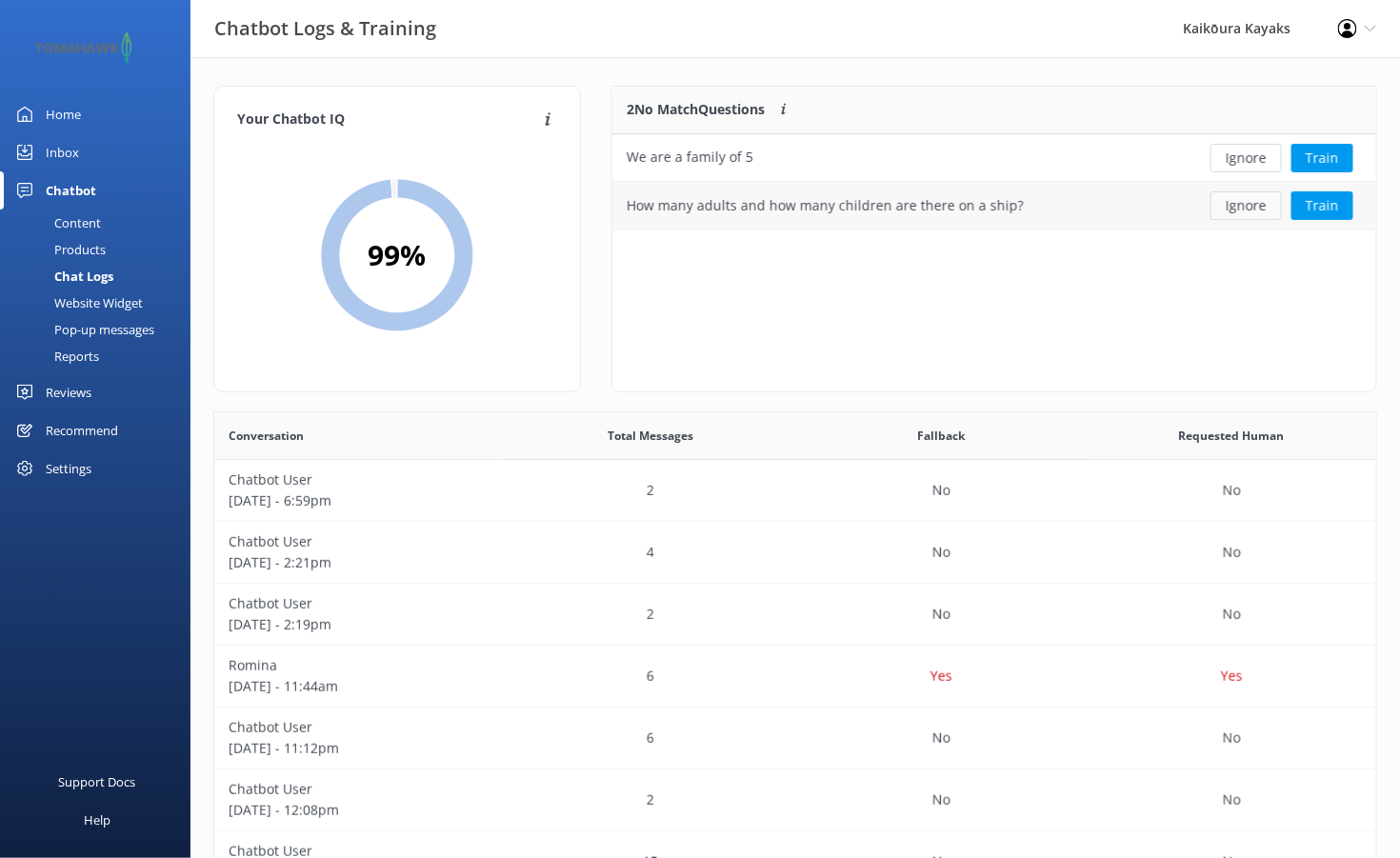
click at [1239, 209] on button "Ignore" at bounding box center [1246, 205] width 71 height 29
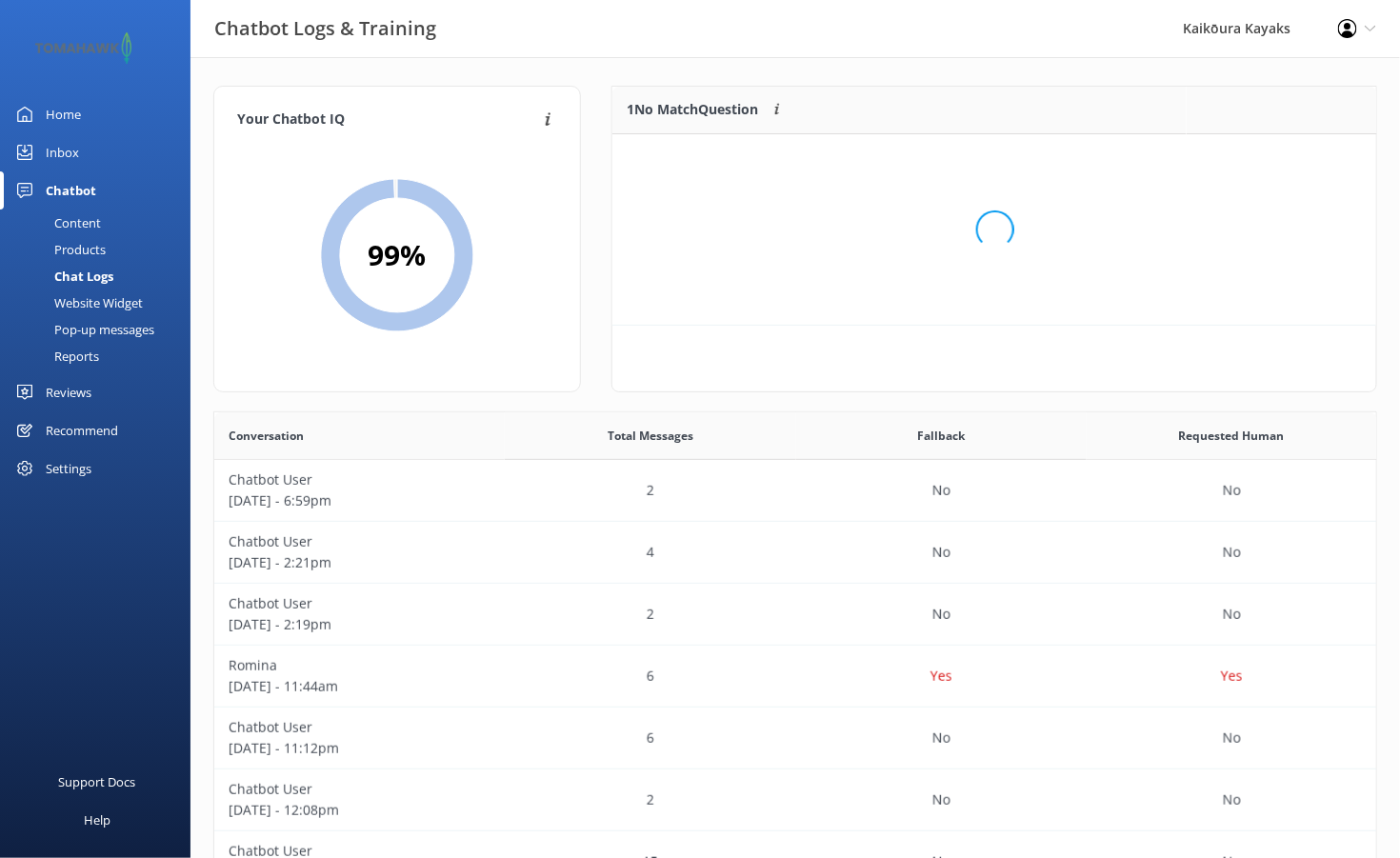
scroll to position [15, 14]
click at [1254, 157] on button "Ignore" at bounding box center [1246, 158] width 71 height 29
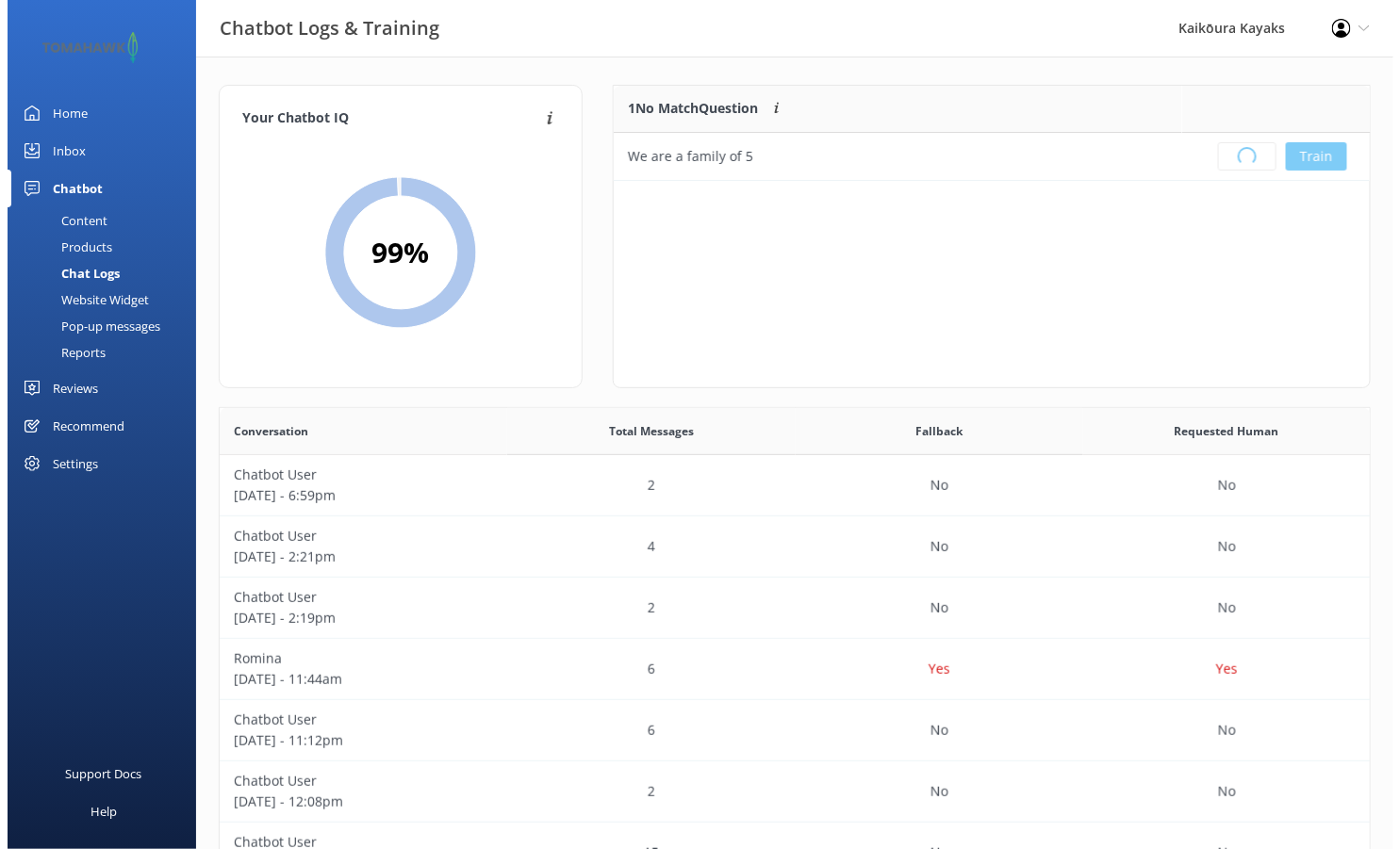
scroll to position [221, 742]
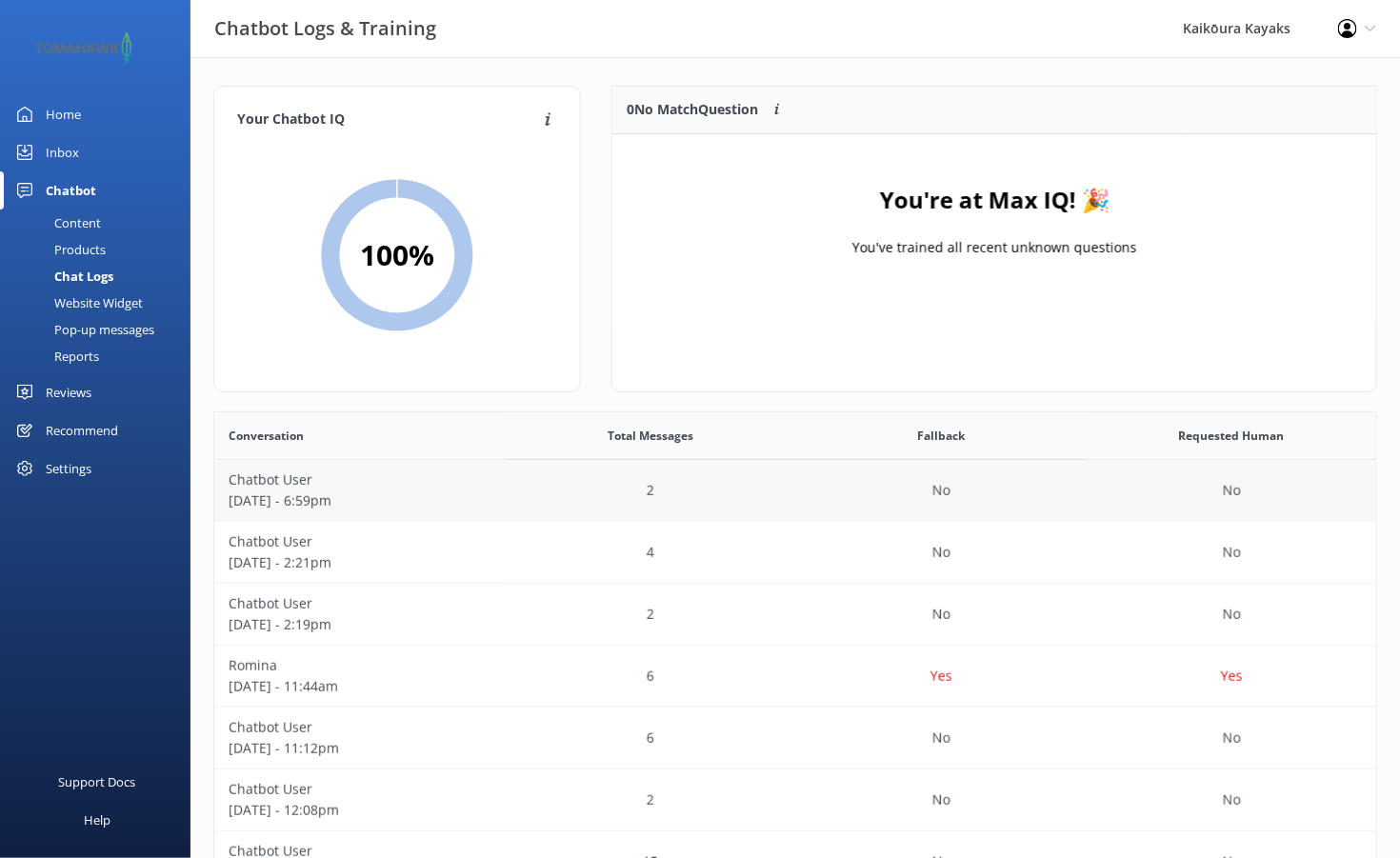
click at [508, 498] on div "2" at bounding box center [649, 491] width 291 height 61
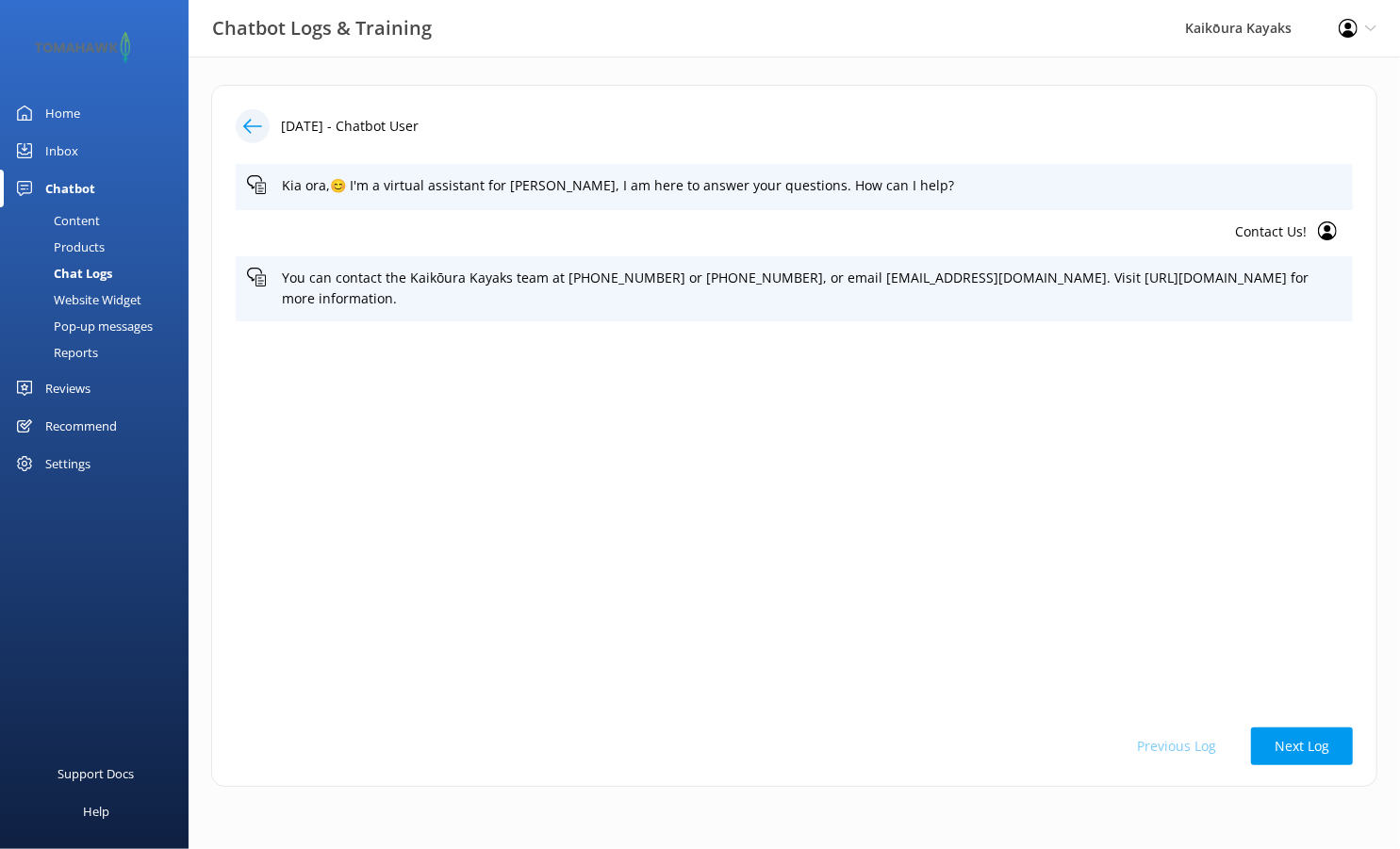
click at [59, 149] on div "Inbox" at bounding box center [62, 150] width 33 height 37
